Goal: Task Accomplishment & Management: Manage account settings

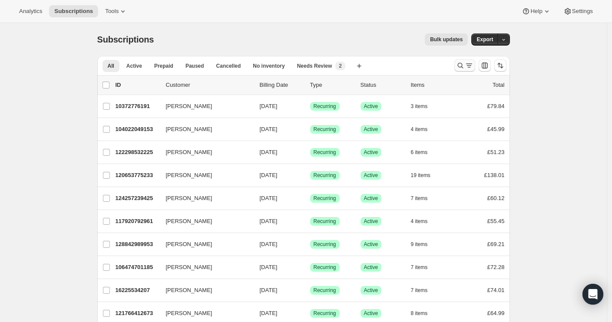
click at [469, 63] on icon "Search and filter results" at bounding box center [469, 65] width 9 height 9
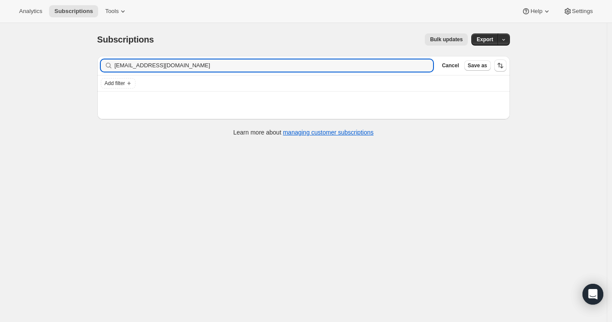
type input "ben@fielddoctor.co.uk"
click at [207, 67] on input "ben@fielddoctor.co.uk" at bounding box center [274, 66] width 319 height 12
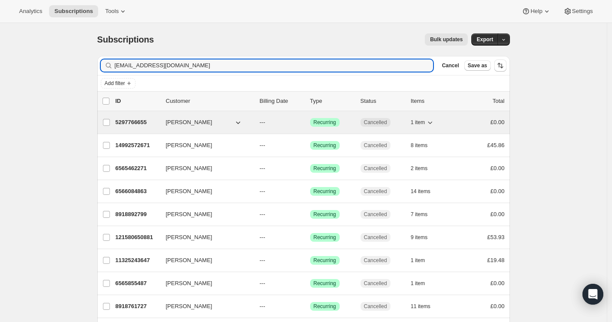
click at [149, 122] on p "5297766655" at bounding box center [137, 122] width 43 height 9
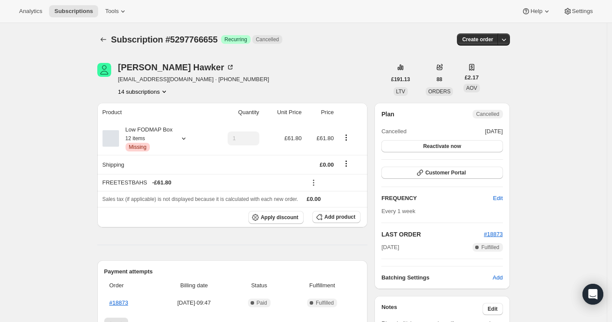
click at [162, 91] on button "14 subscriptions" at bounding box center [143, 91] width 50 height 9
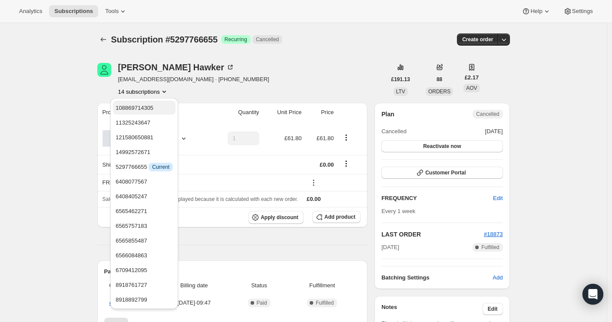
click at [137, 111] on span "108869714305" at bounding box center [135, 108] width 38 height 7
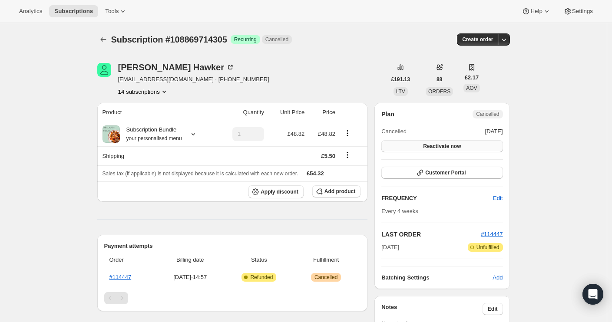
click at [460, 141] on button "Reactivate now" at bounding box center [441, 146] width 121 height 12
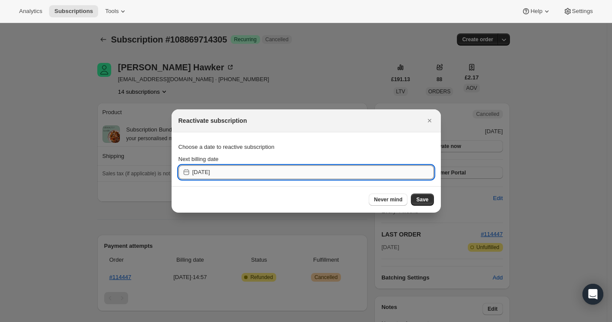
click at [403, 170] on input "[DATE]" at bounding box center [313, 173] width 242 height 14
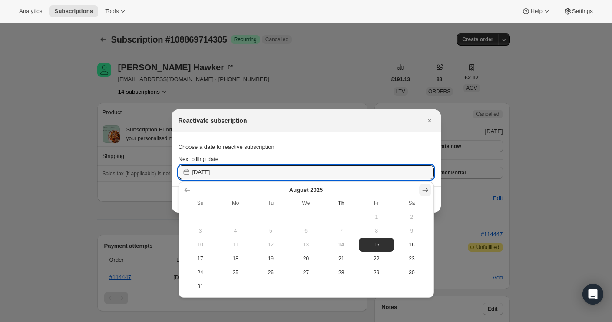
click at [429, 189] on icon "Show next month, September 2025" at bounding box center [425, 190] width 9 height 9
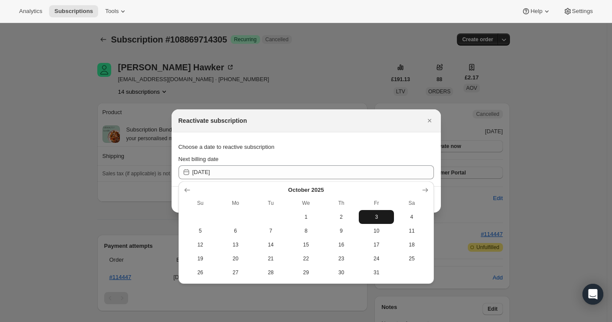
click at [362, 217] on span "3" at bounding box center [376, 217] width 28 height 7
type input "2025-10-02"
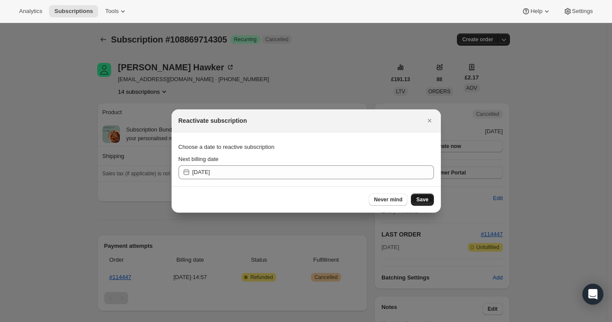
click at [425, 200] on span "Save" at bounding box center [422, 199] width 12 height 7
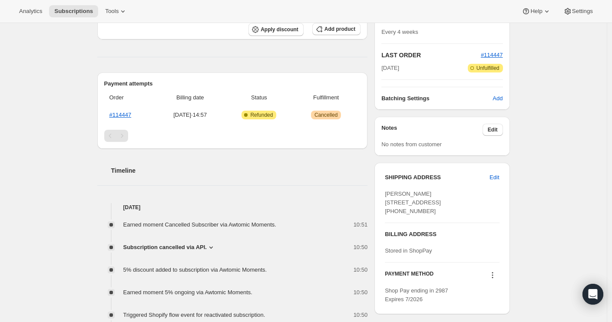
scroll to position [8, 0]
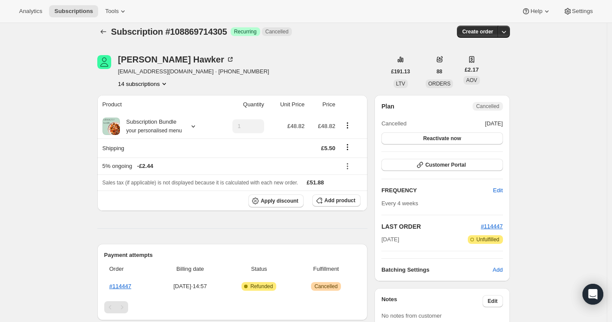
click at [362, 70] on div "[PERSON_NAME] [PERSON_NAME][EMAIL_ADDRESS][DOMAIN_NAME] · [PHONE_NUMBER] 14 sub…" at bounding box center [241, 71] width 289 height 33
click at [459, 140] on span "Reactivate now" at bounding box center [442, 138] width 38 height 7
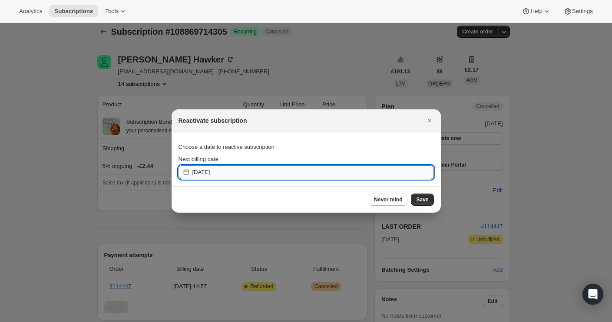
click at [391, 176] on input "[DATE]" at bounding box center [313, 173] width 242 height 14
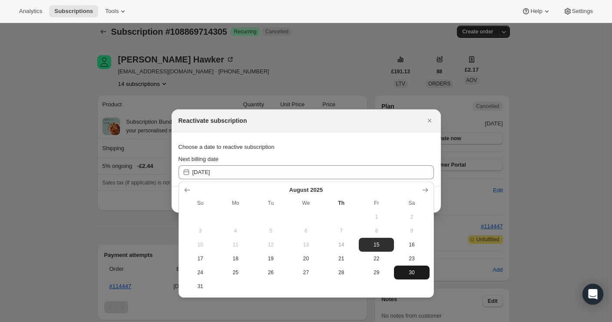
click at [414, 274] on span "30" at bounding box center [411, 272] width 28 height 7
type input "2025-08-29"
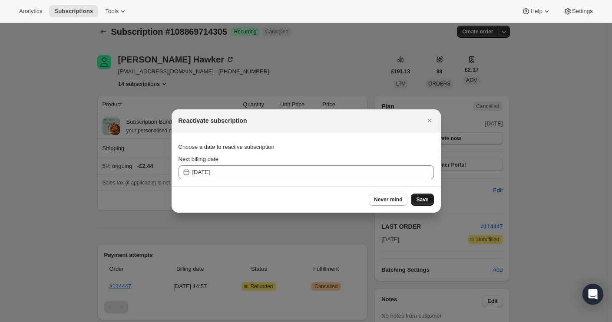
click at [419, 201] on span "Save" at bounding box center [422, 199] width 12 height 7
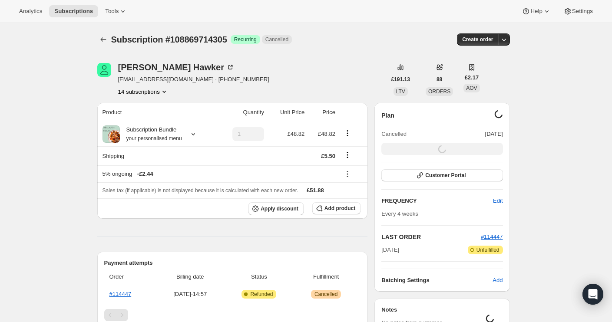
scroll to position [8, 0]
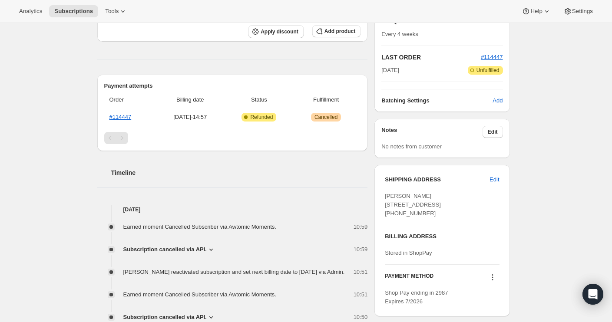
scroll to position [51, 0]
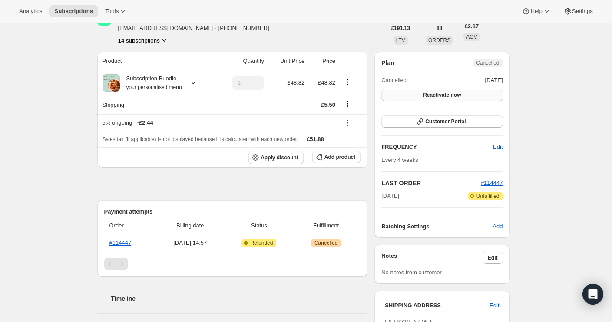
click at [469, 93] on button "Reactivate now" at bounding box center [441, 95] width 121 height 12
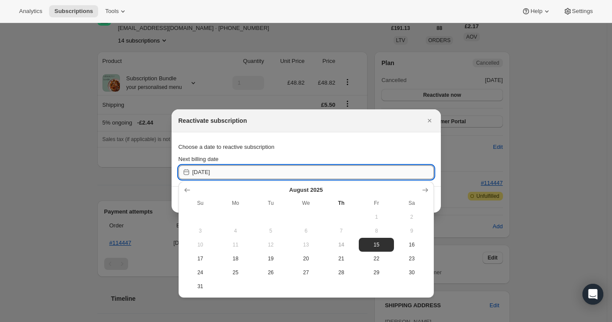
click at [411, 171] on input "[DATE]" at bounding box center [313, 173] width 242 height 14
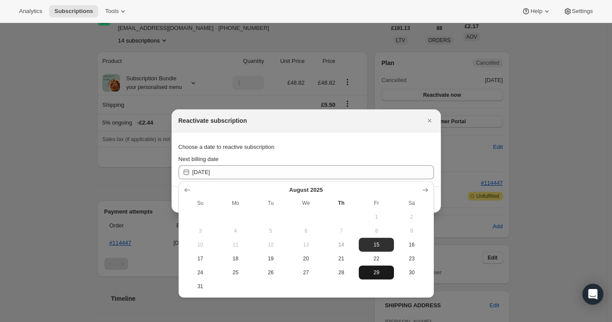
click at [364, 271] on span "29" at bounding box center [376, 272] width 28 height 7
type input "[DATE]"
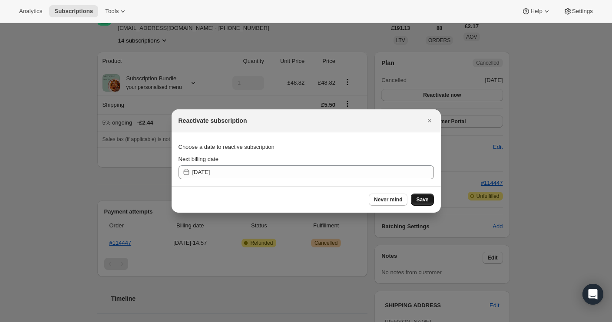
click at [428, 197] on button "Save" at bounding box center [422, 200] width 23 height 12
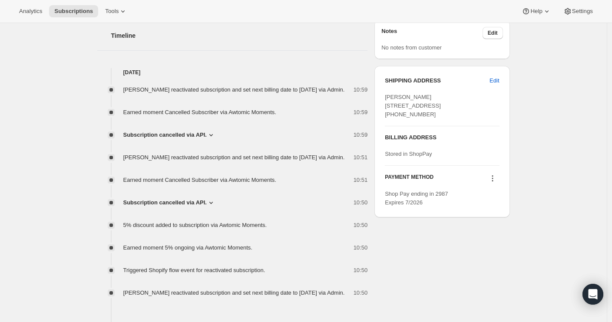
scroll to position [356, 0]
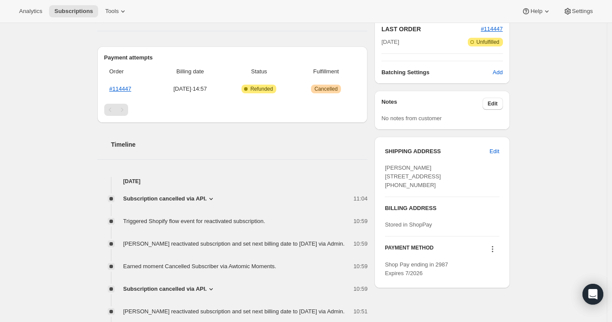
scroll to position [222, 0]
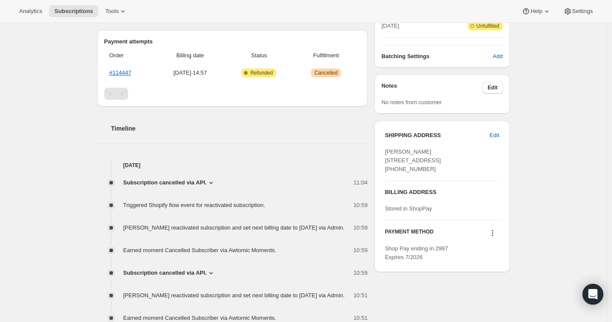
click at [201, 186] on span "Subscription cancelled via API." at bounding box center [164, 183] width 83 height 9
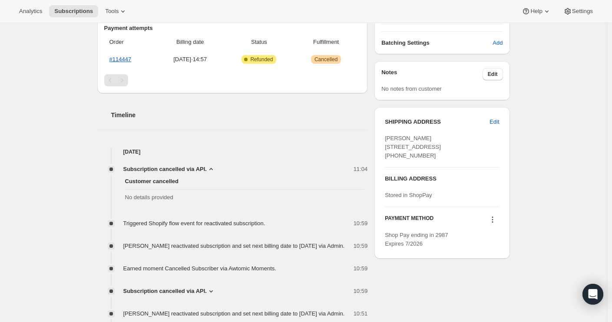
scroll to position [235, 0]
click at [215, 170] on icon at bounding box center [211, 169] width 9 height 9
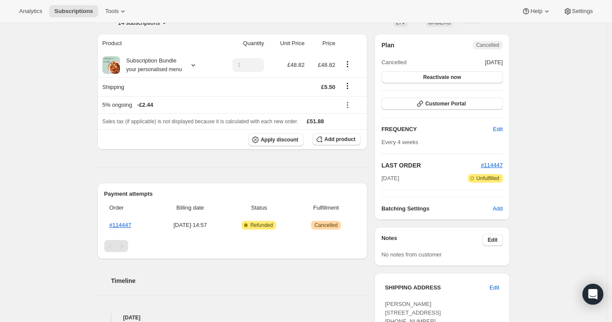
scroll to position [0, 0]
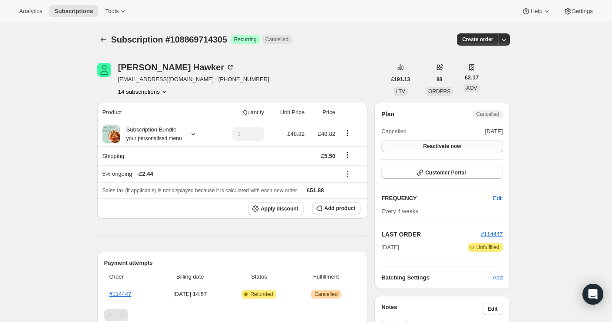
click at [453, 143] on button "Reactivate now" at bounding box center [441, 146] width 121 height 12
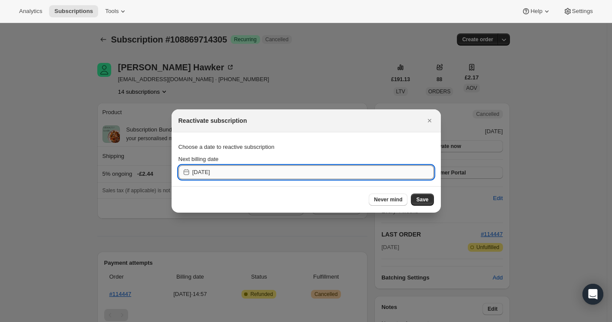
click at [417, 169] on input "[DATE]" at bounding box center [313, 173] width 242 height 14
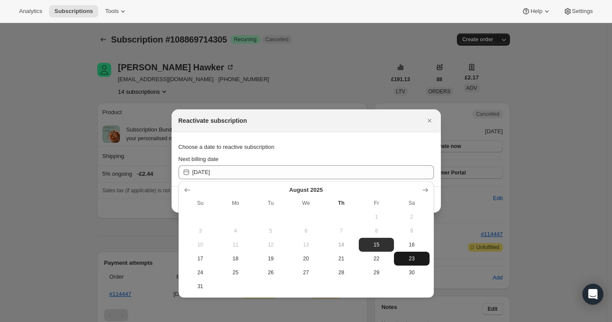
click at [411, 264] on button "23" at bounding box center [411, 259] width 35 height 14
type input "2025-08-22"
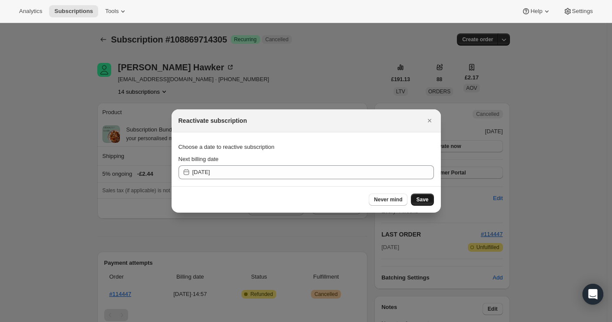
click at [423, 196] on button "Save" at bounding box center [422, 200] width 23 height 12
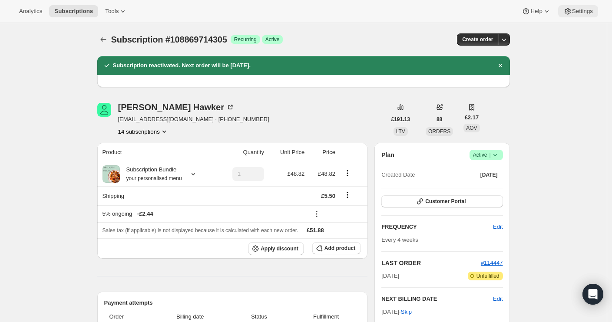
click at [586, 10] on span "Settings" at bounding box center [582, 11] width 21 height 7
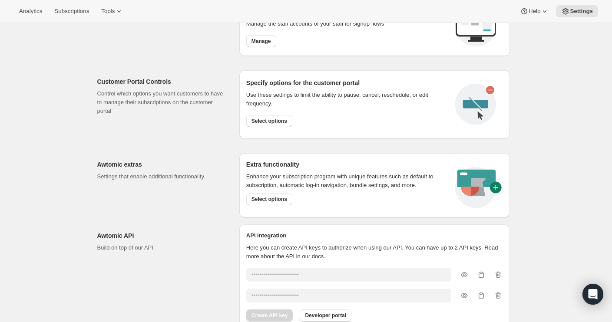
scroll to position [400, 0]
click at [267, 120] on span "Select options" at bounding box center [270, 121] width 36 height 7
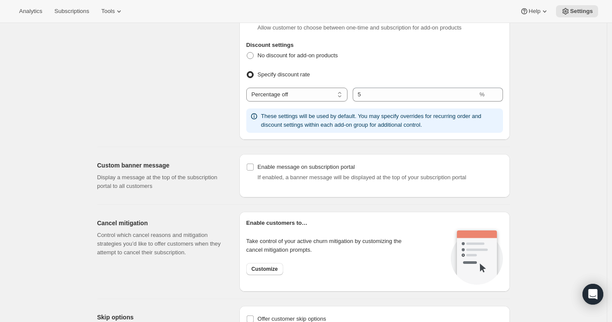
scroll to position [626, 0]
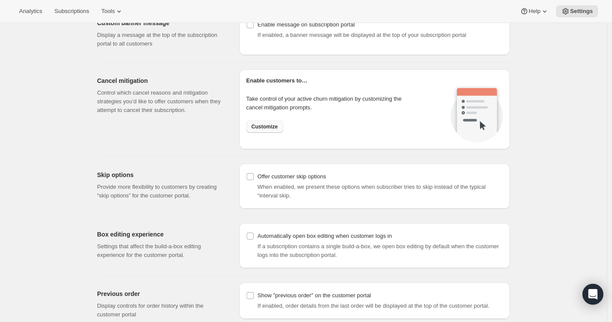
click at [272, 130] on span "Customize" at bounding box center [265, 126] width 26 height 7
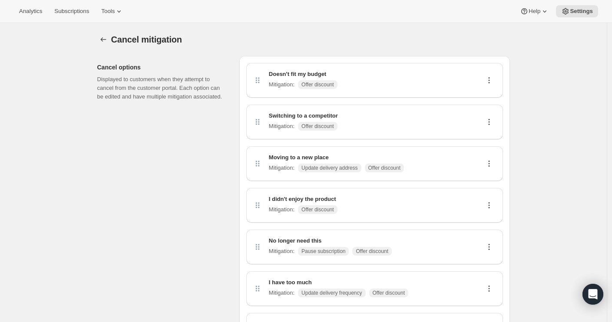
click at [367, 79] on div "Doesn't fit my budget Mitigation : Offer discount" at bounding box center [374, 80] width 243 height 21
click at [489, 83] on icon at bounding box center [489, 80] width 9 height 9
click at [489, 100] on span "Edit" at bounding box center [488, 97] width 10 height 7
select select "showDiscount"
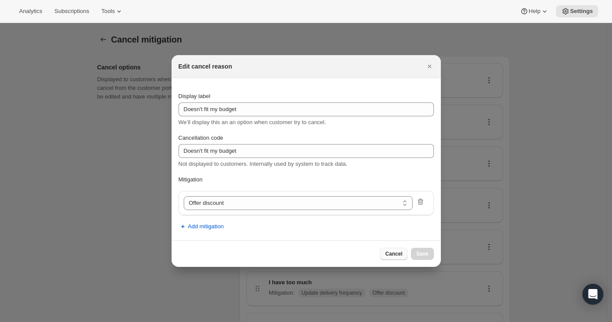
click at [391, 252] on span "Cancel" at bounding box center [393, 254] width 17 height 7
select select "frequency"
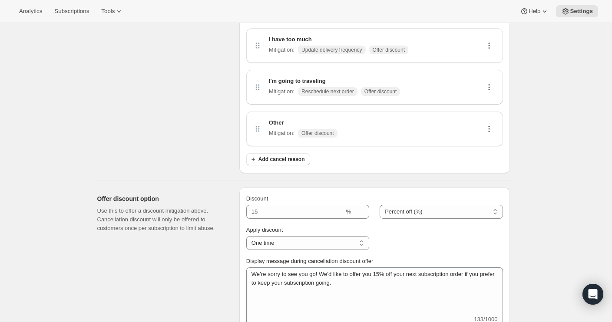
scroll to position [22, 0]
